Goal: Task Accomplishment & Management: Use online tool/utility

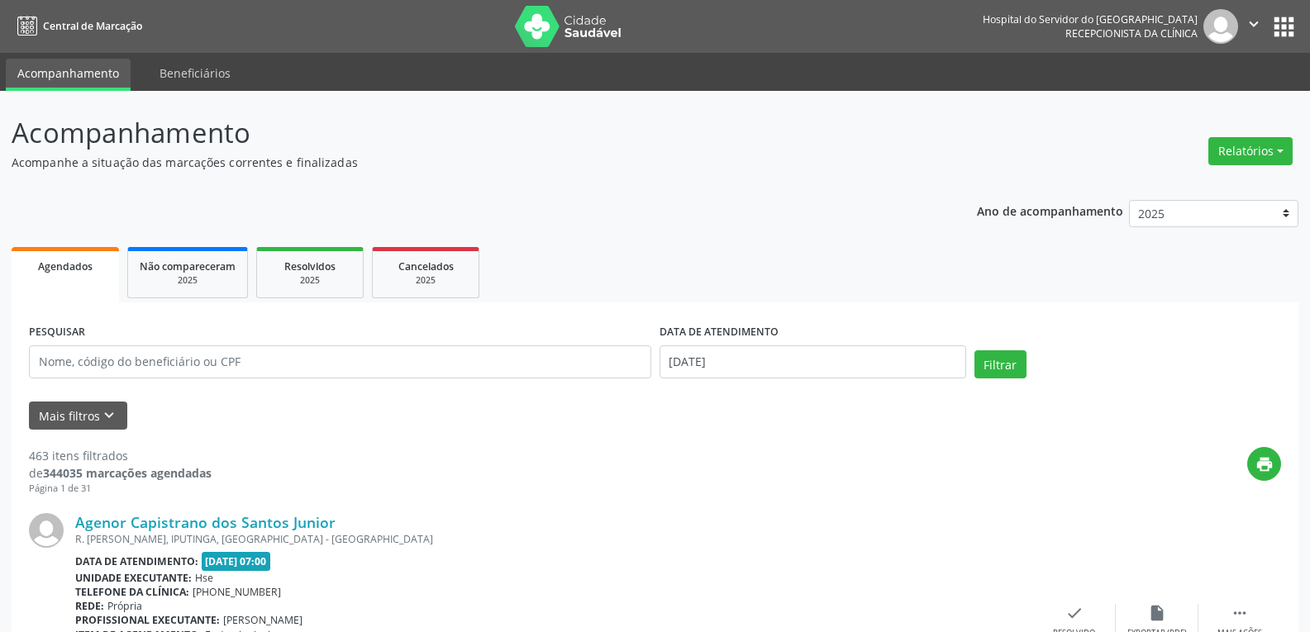
click at [1269, 166] on div "Relatórios Agendamentos Procedimentos realizados" at bounding box center [1251, 151] width 96 height 40
click at [1270, 150] on button "Relatórios" at bounding box center [1251, 151] width 84 height 28
click at [1247, 177] on link "Agendamentos" at bounding box center [1205, 186] width 178 height 23
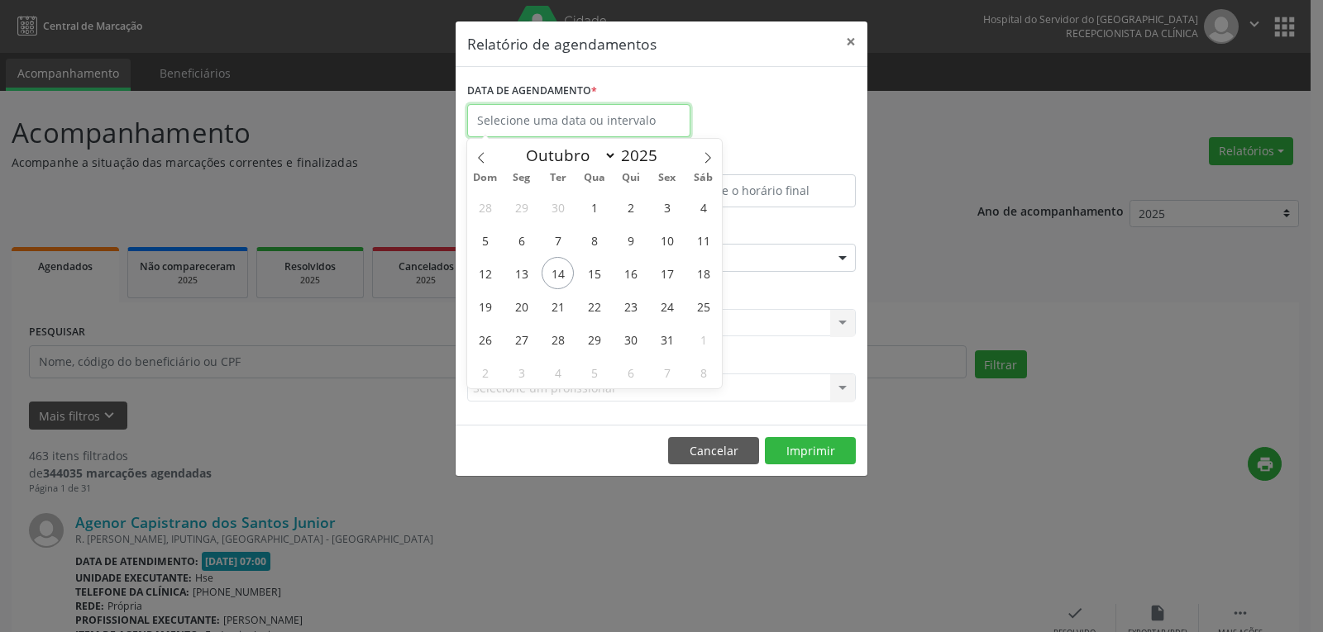
click at [644, 114] on input "text" at bounding box center [578, 120] width 223 height 33
click at [556, 269] on span "14" at bounding box center [557, 273] width 32 height 32
type input "[DATE]"
click at [556, 269] on span "14" at bounding box center [557, 273] width 32 height 32
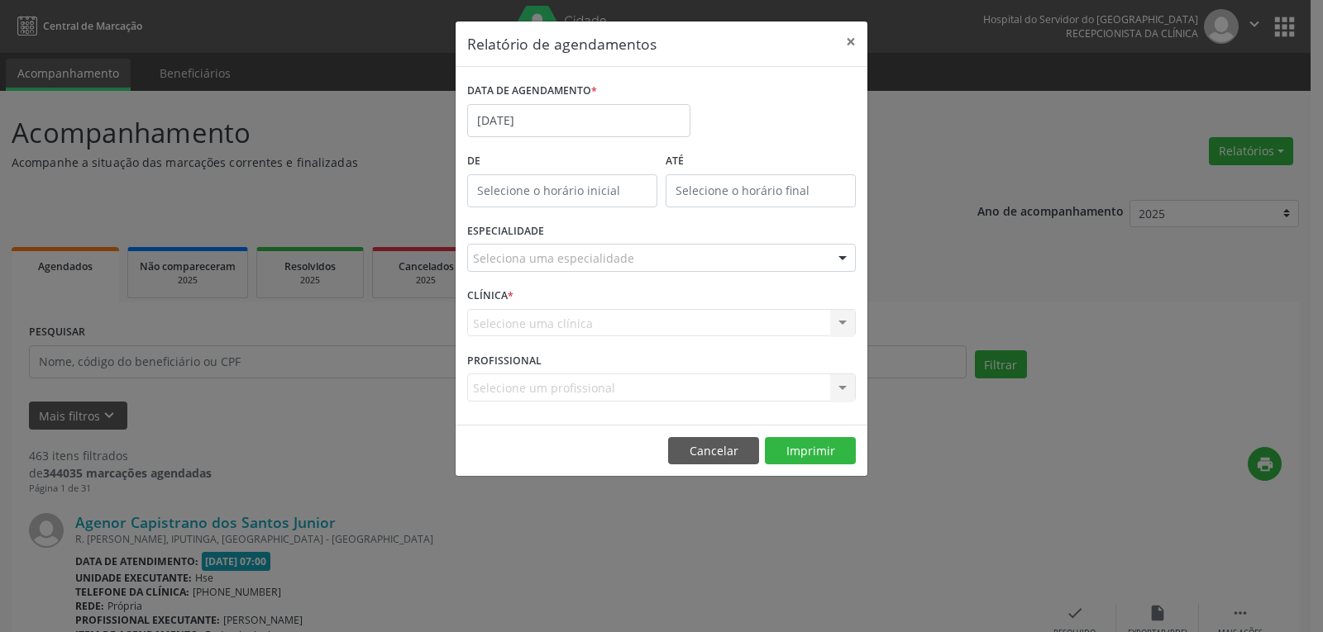
click at [751, 257] on div "Seleciona uma especialidade" at bounding box center [661, 258] width 389 height 28
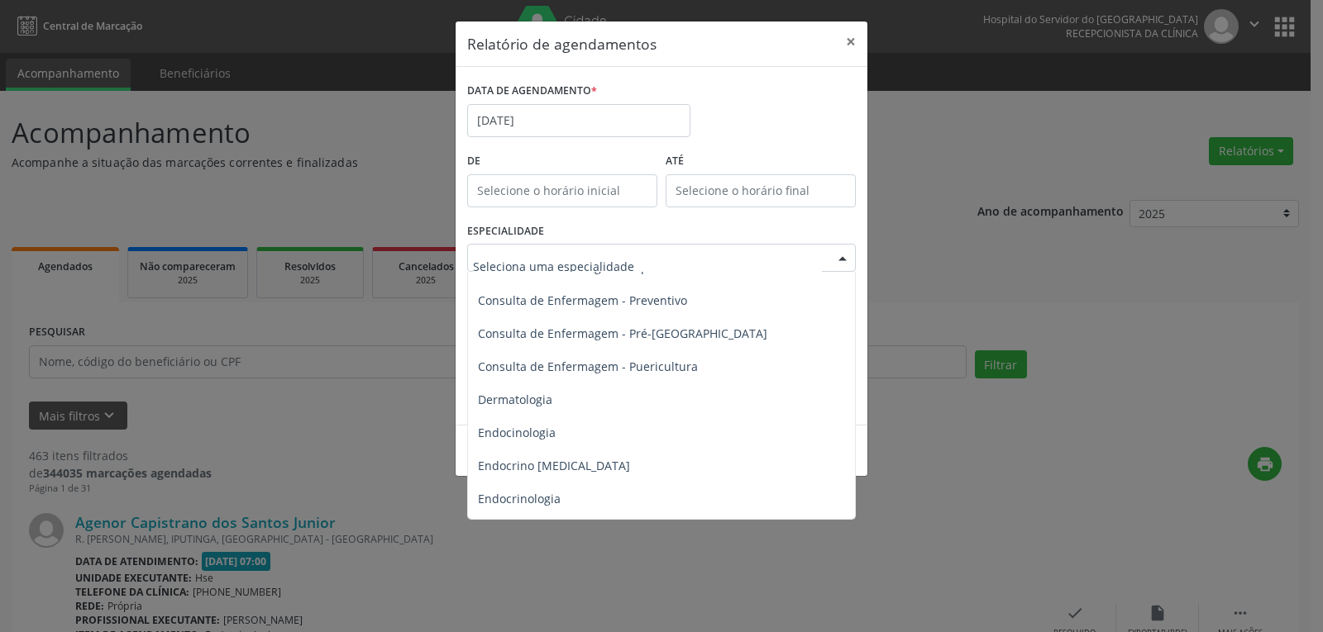
scroll to position [744, 0]
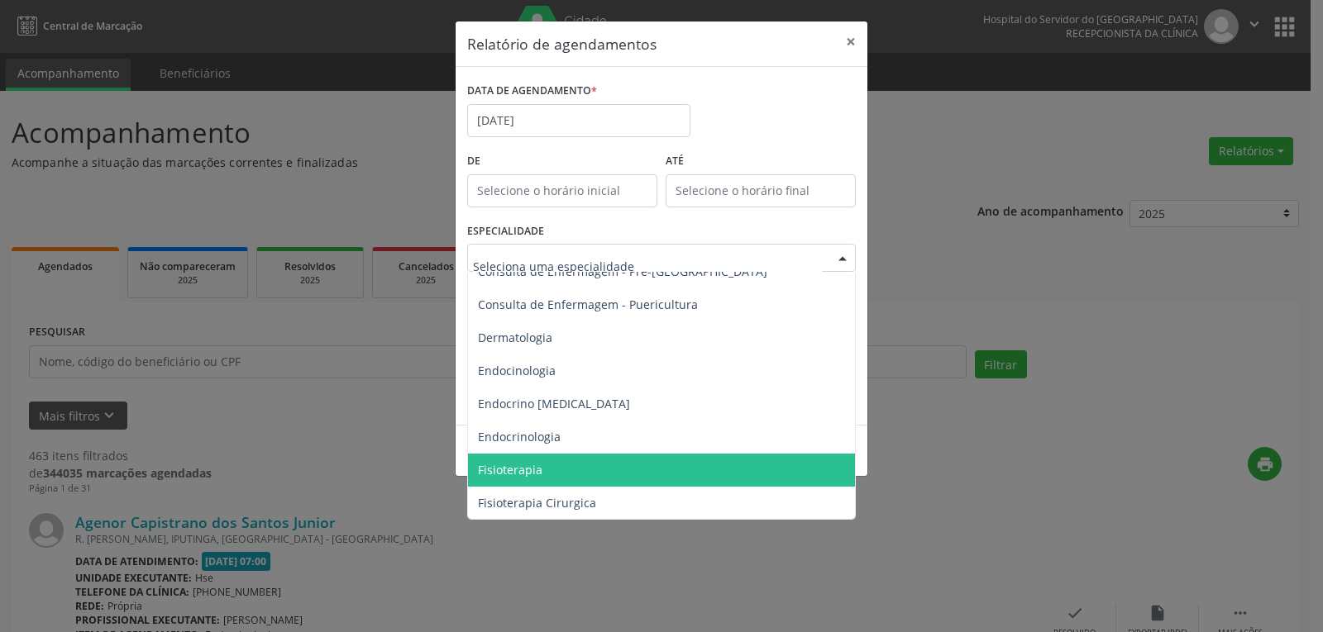
click at [689, 466] on span "Fisioterapia" at bounding box center [662, 470] width 389 height 33
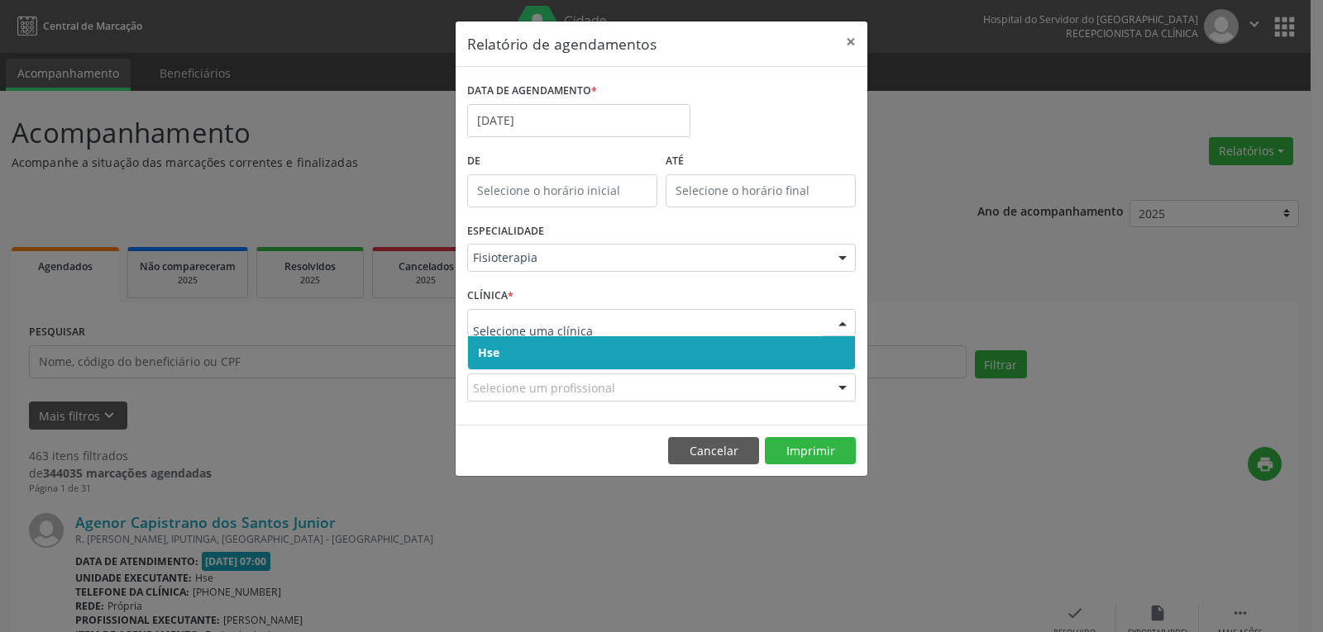
click at [708, 359] on span "Hse" at bounding box center [661, 352] width 387 height 33
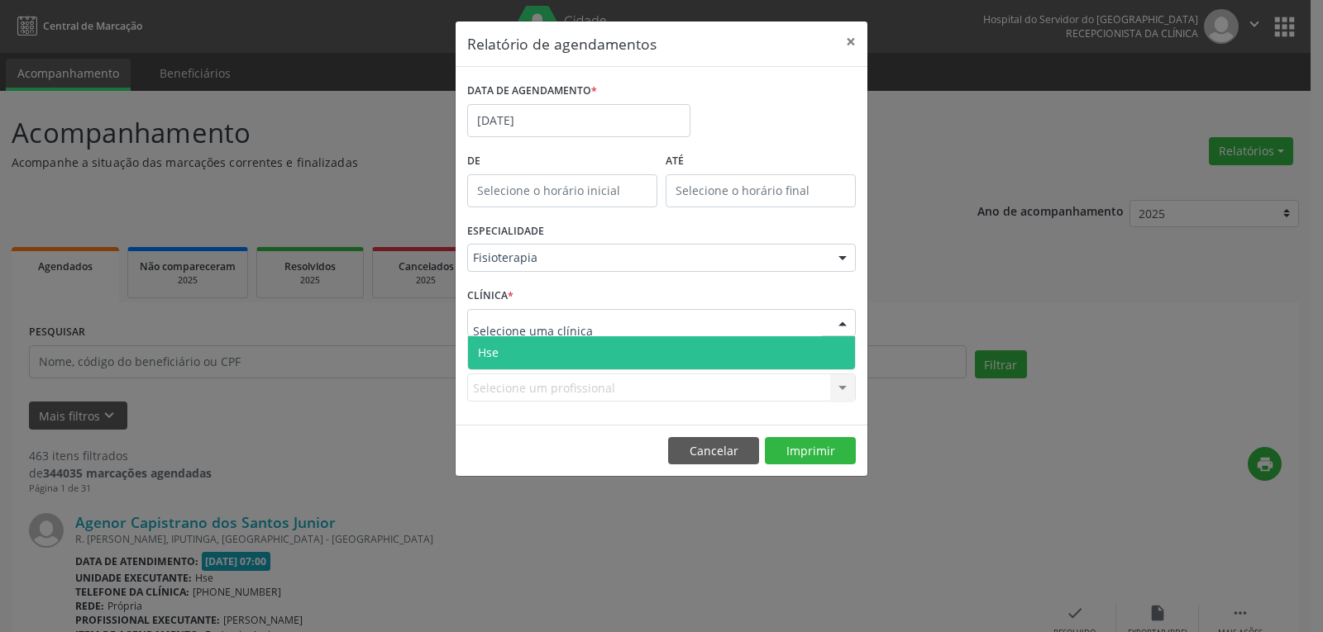
click at [841, 322] on div at bounding box center [842, 324] width 25 height 28
click at [819, 341] on span "Hse" at bounding box center [661, 352] width 387 height 33
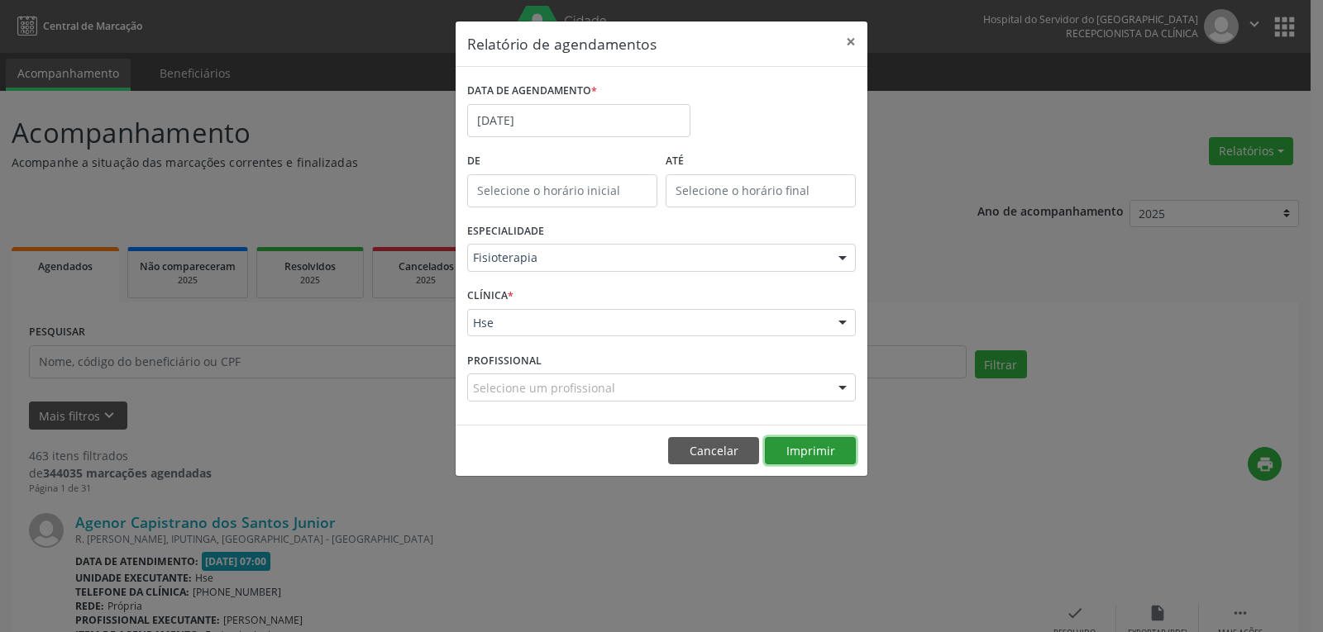
click at [822, 449] on button "Imprimir" at bounding box center [810, 451] width 91 height 28
